Goal: Communication & Community: Answer question/provide support

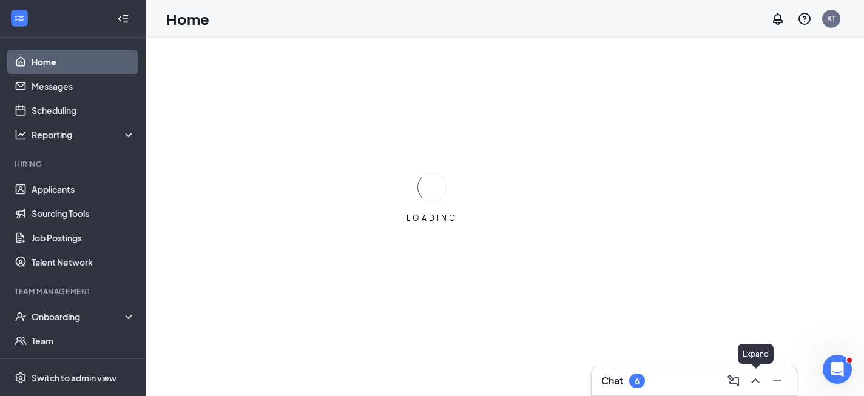
click at [756, 380] on icon "ChevronUp" at bounding box center [755, 381] width 8 height 5
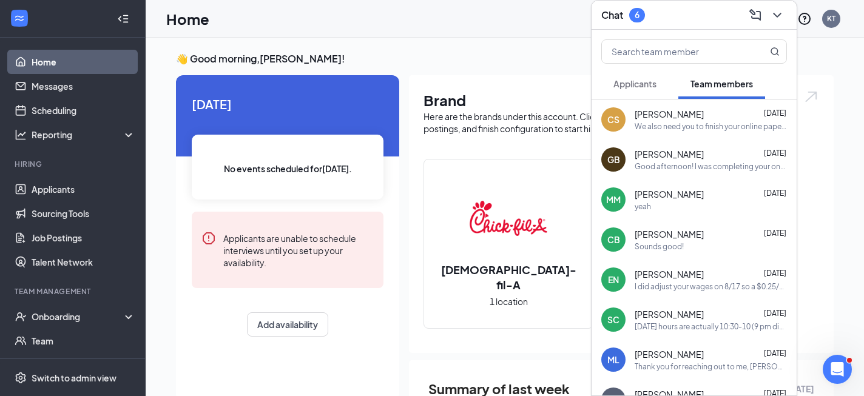
click at [682, 248] on div "Sounds good!" at bounding box center [659, 247] width 49 height 10
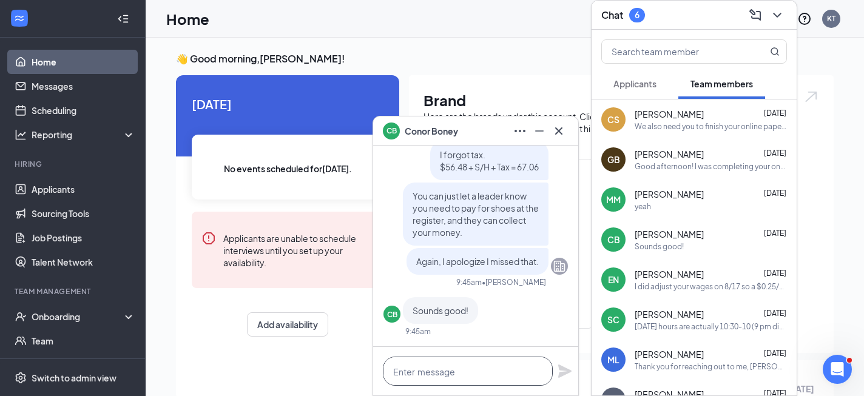
click at [432, 367] on textarea at bounding box center [468, 371] width 170 height 29
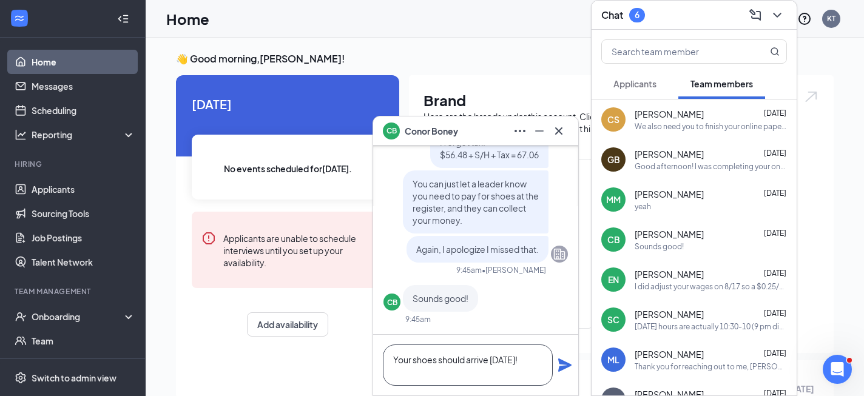
type textarea "Your shoes should arrive [DATE]!"
click at [564, 365] on icon "Plane" at bounding box center [565, 365] width 15 height 15
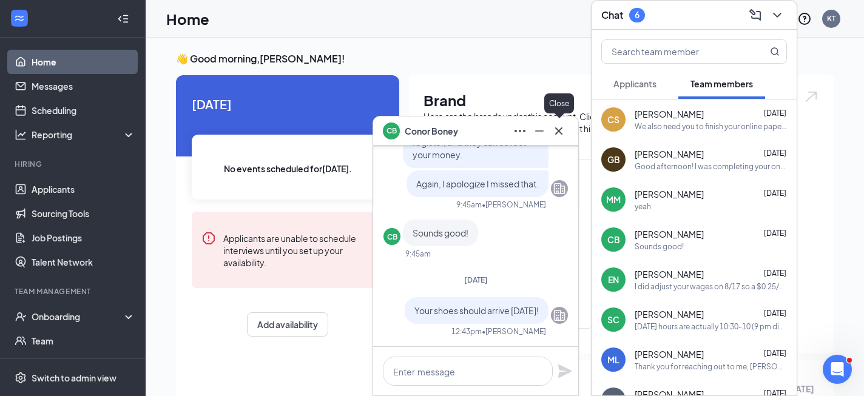
click at [559, 130] on icon "Cross" at bounding box center [558, 130] width 7 height 7
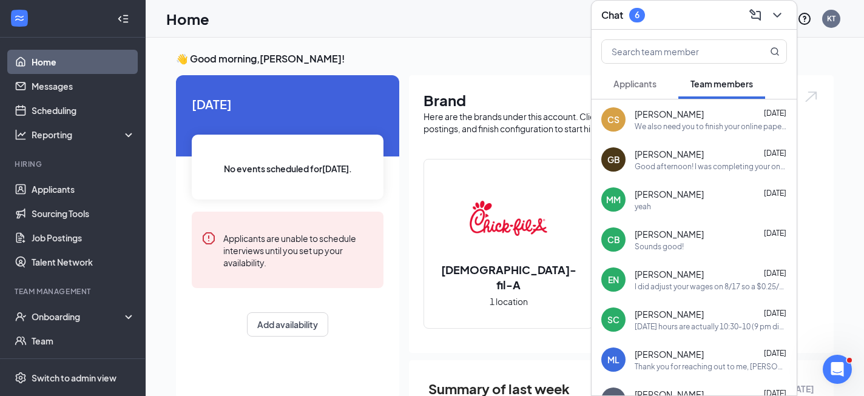
click at [703, 123] on div "We also need you to finish your online paperwork within the next 48 hours. If y…" at bounding box center [711, 126] width 152 height 10
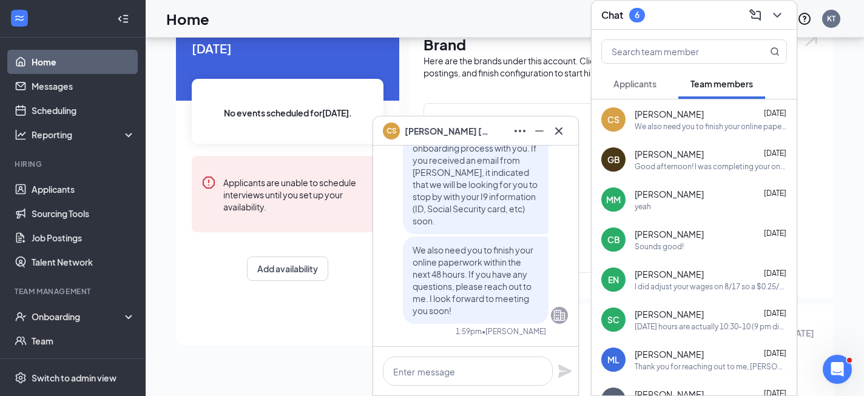
scroll to position [56, 0]
click at [778, 11] on icon "ChevronDown" at bounding box center [777, 15] width 15 height 15
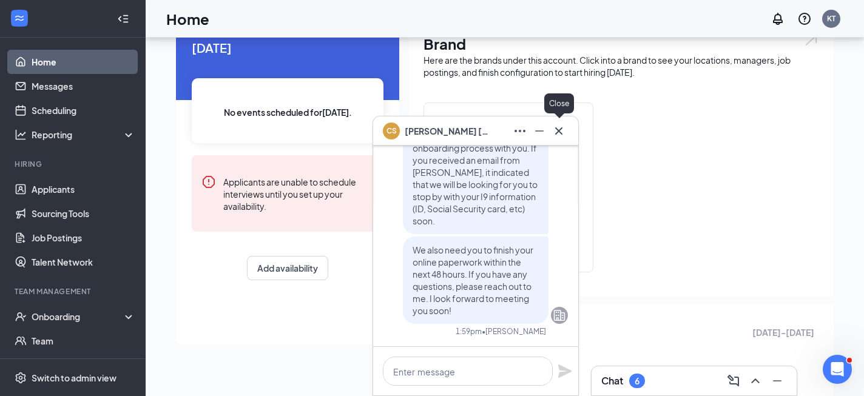
click at [558, 135] on icon "Cross" at bounding box center [559, 131] width 15 height 15
